Goal: Task Accomplishment & Management: Use online tool/utility

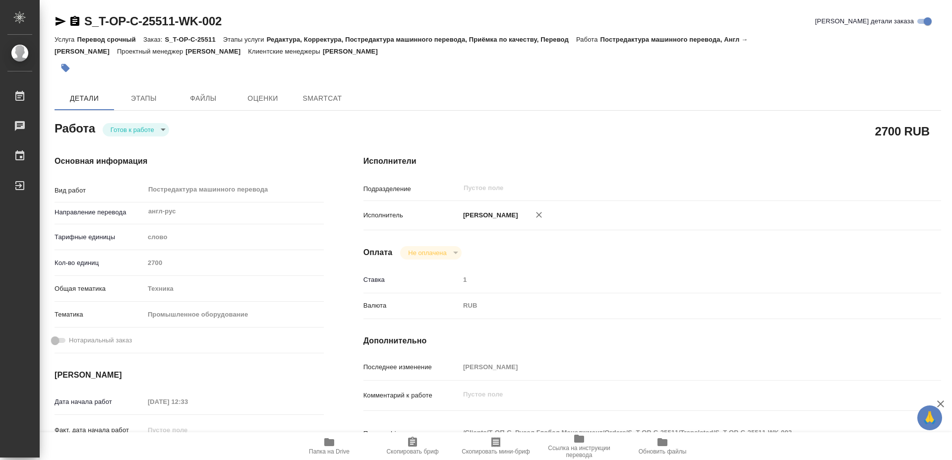
type textarea "x"
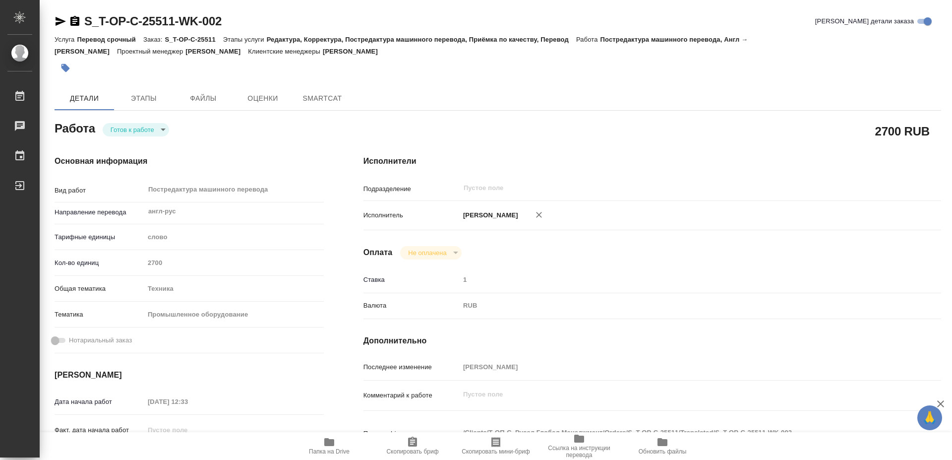
type textarea "x"
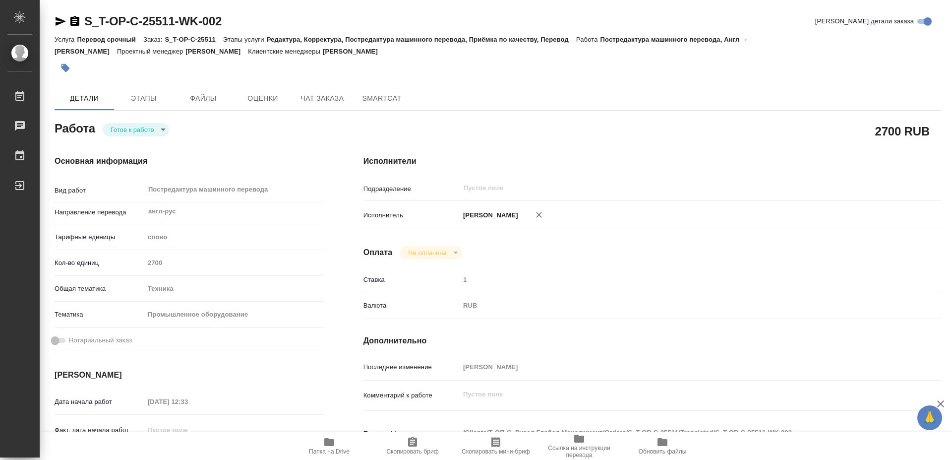
type textarea "x"
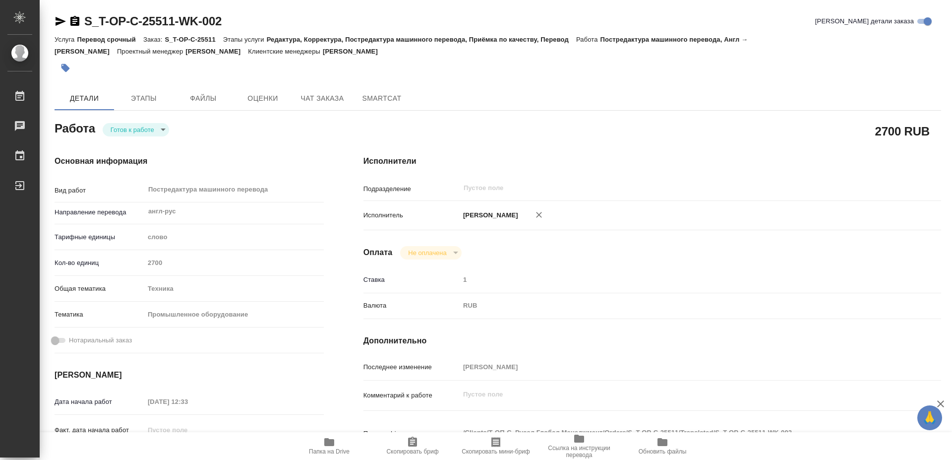
type textarea "x"
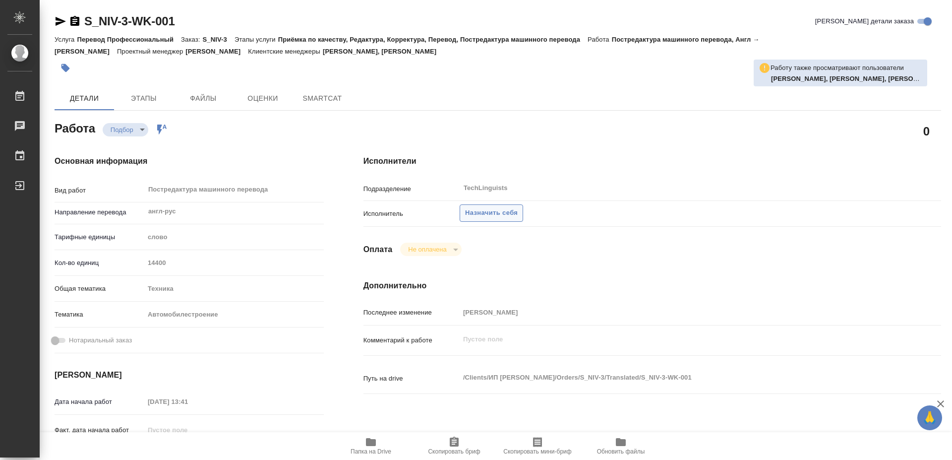
type textarea "x"
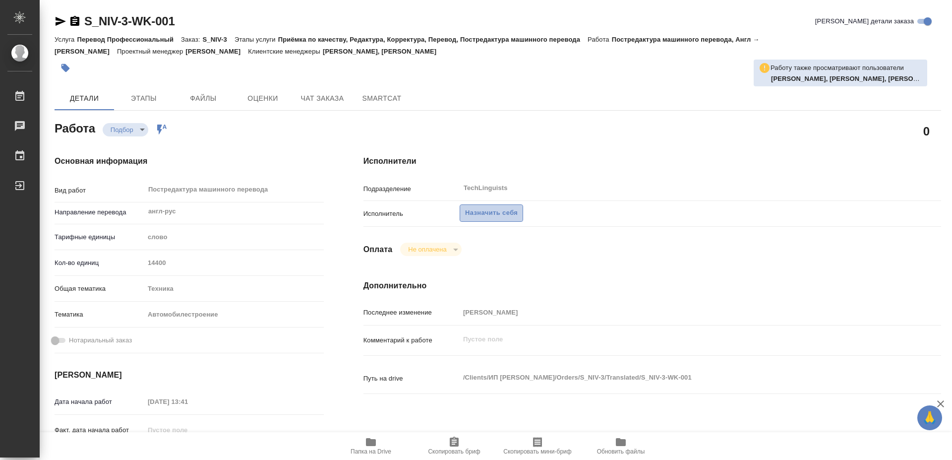
click at [503, 207] on span "Назначить себя" at bounding box center [491, 212] width 53 height 11
type textarea "x"
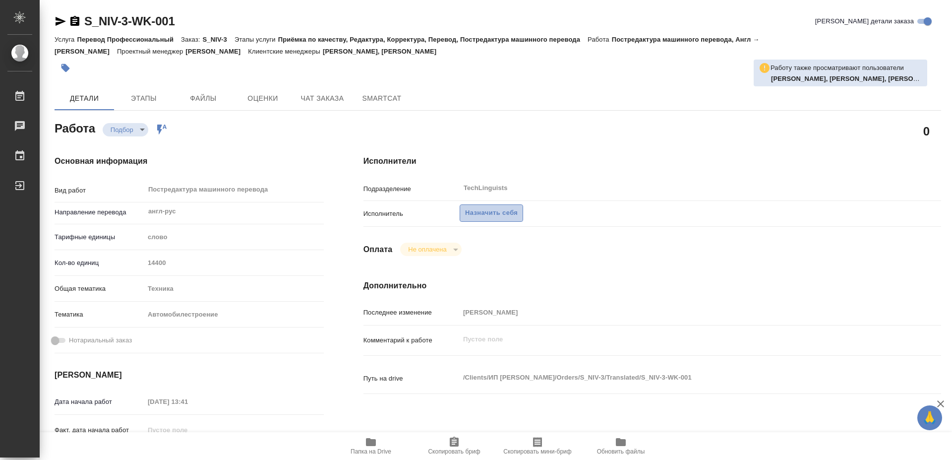
type textarea "x"
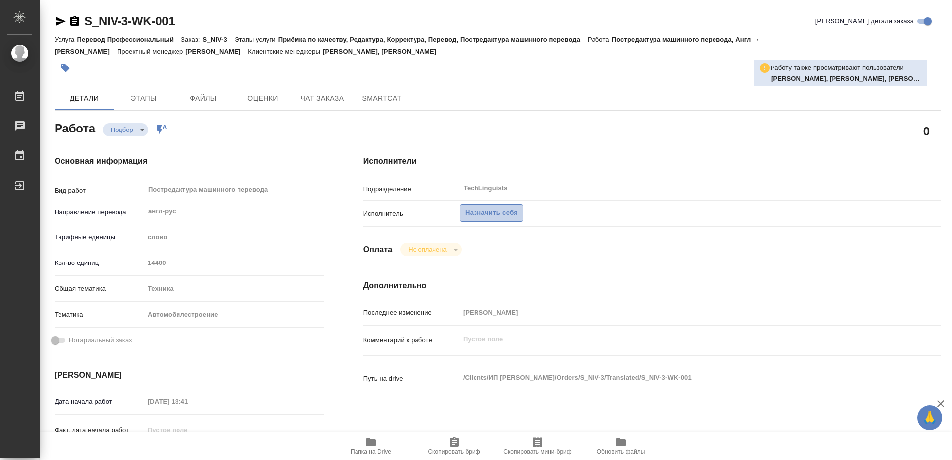
type textarea "x"
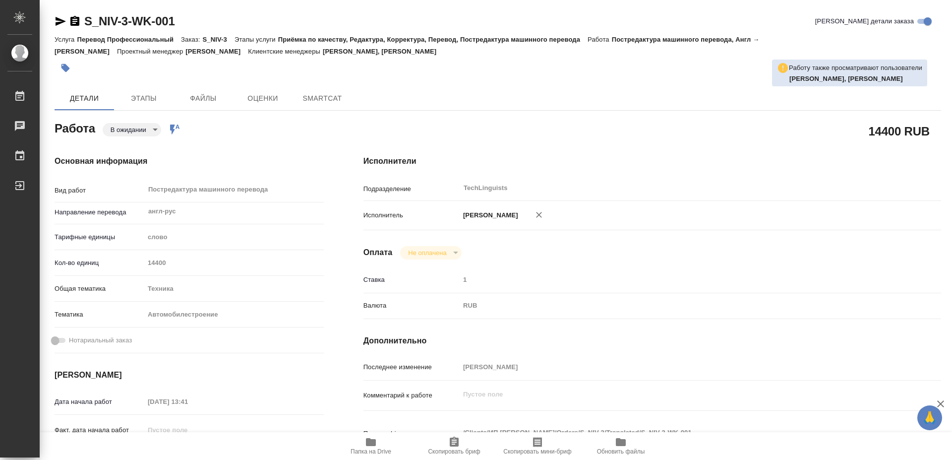
type textarea "x"
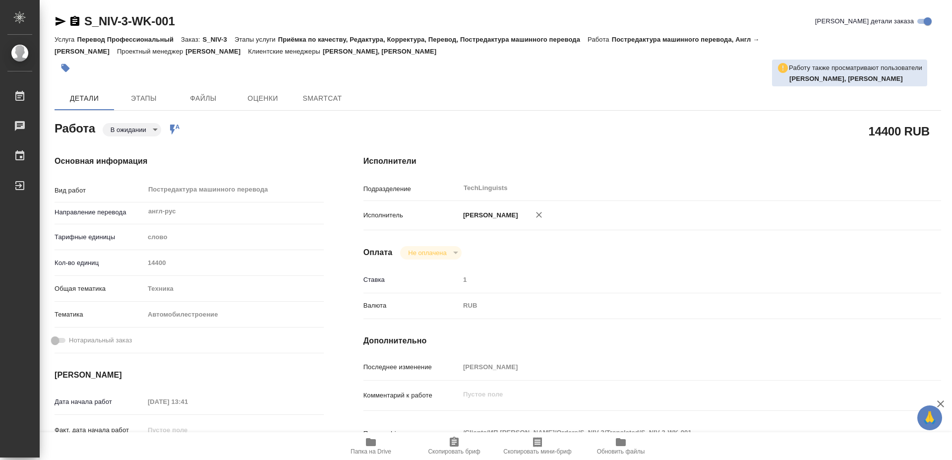
type textarea "x"
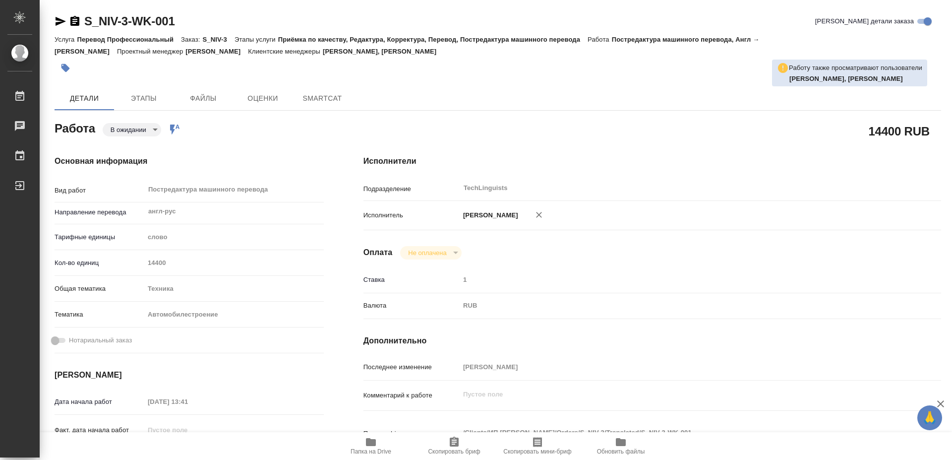
type textarea "x"
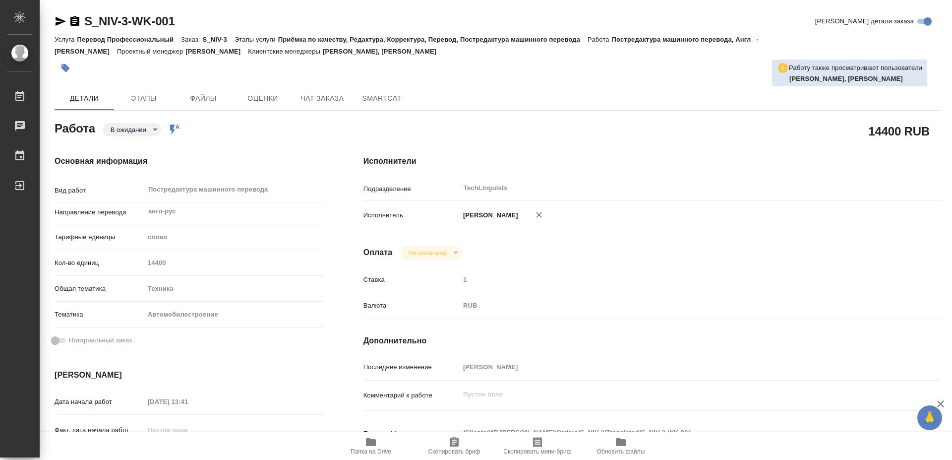
type textarea "x"
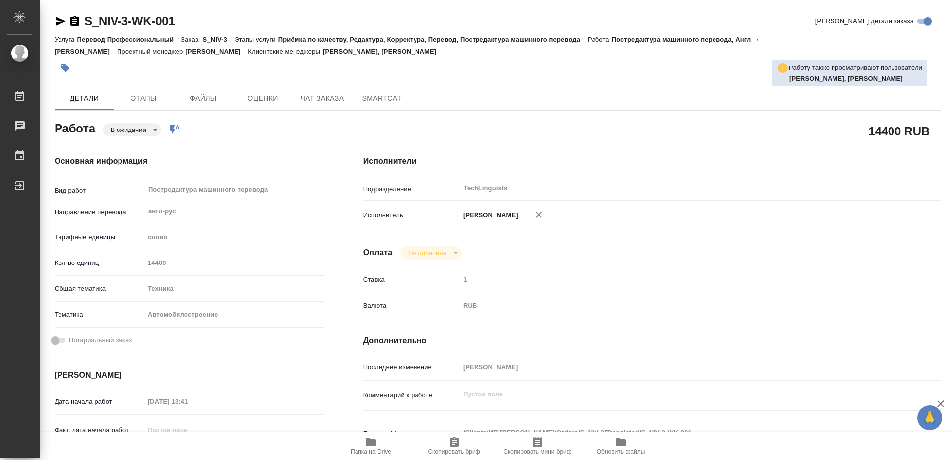
type textarea "x"
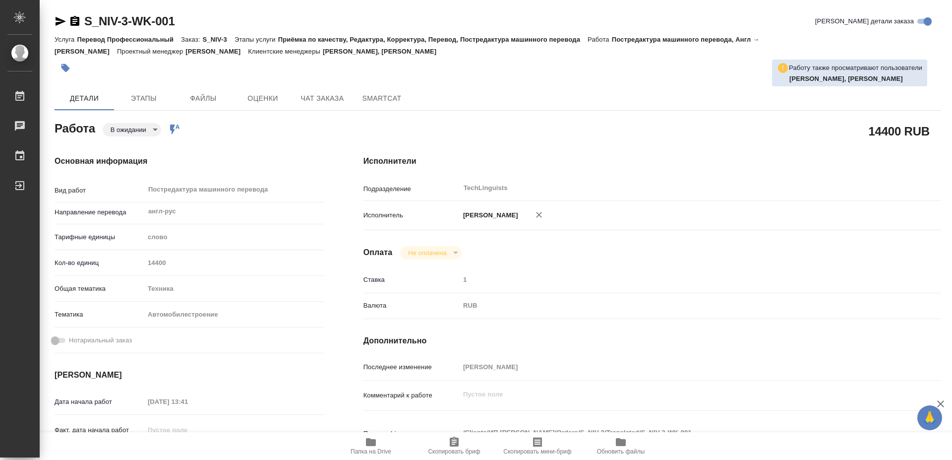
scroll to position [101, 0]
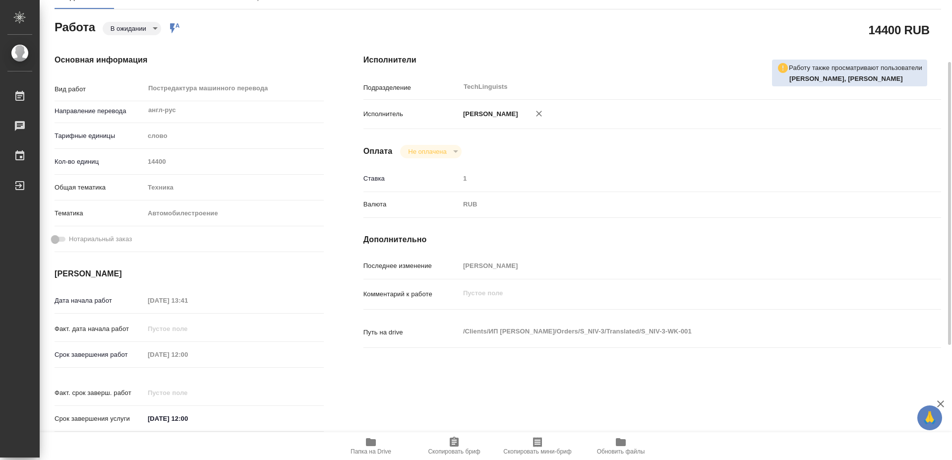
click at [361, 449] on span "Папка на Drive" at bounding box center [371, 451] width 41 height 7
